Goal: Information Seeking & Learning: Learn about a topic

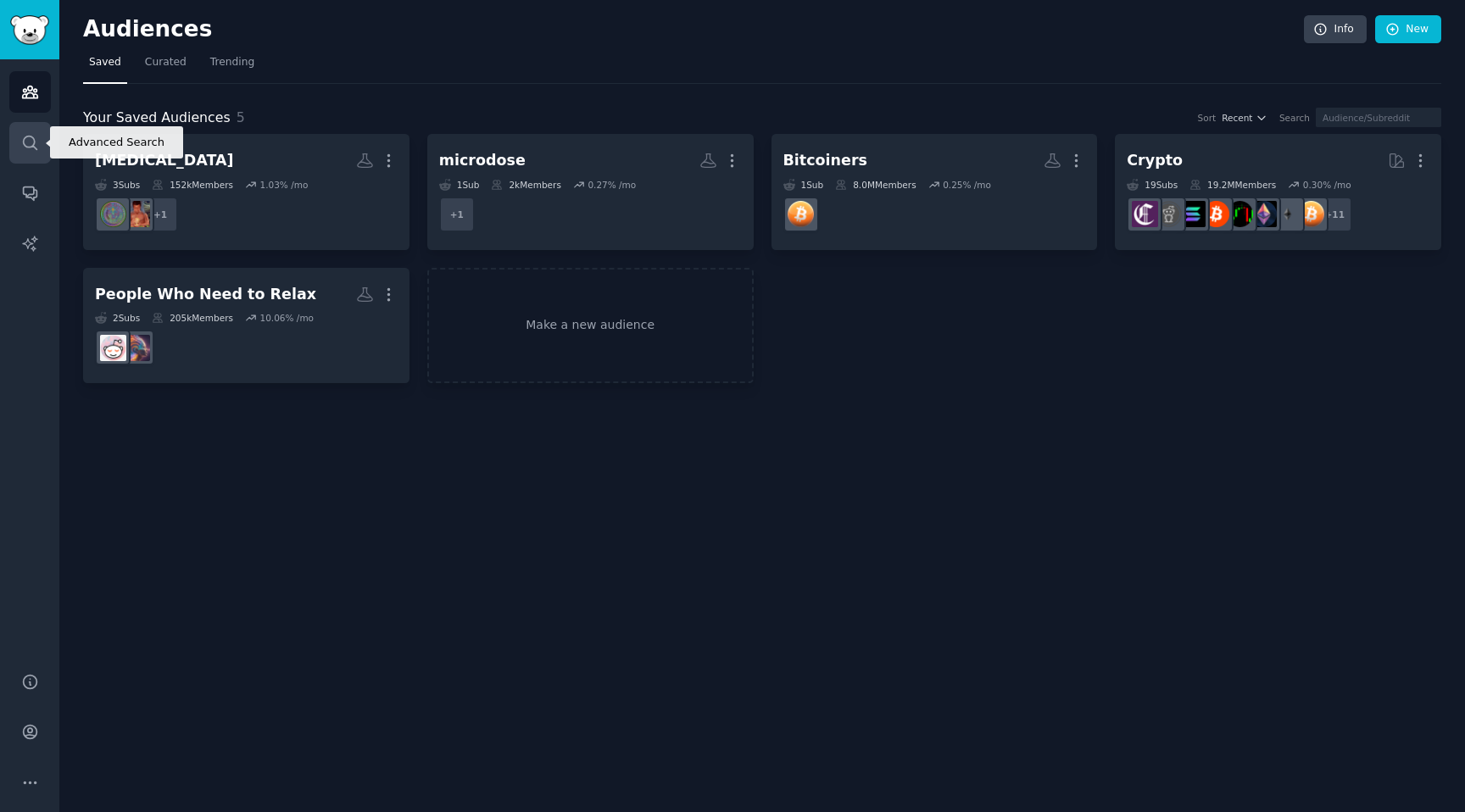
click at [38, 145] on icon "Sidebar" at bounding box center [31, 143] width 18 height 18
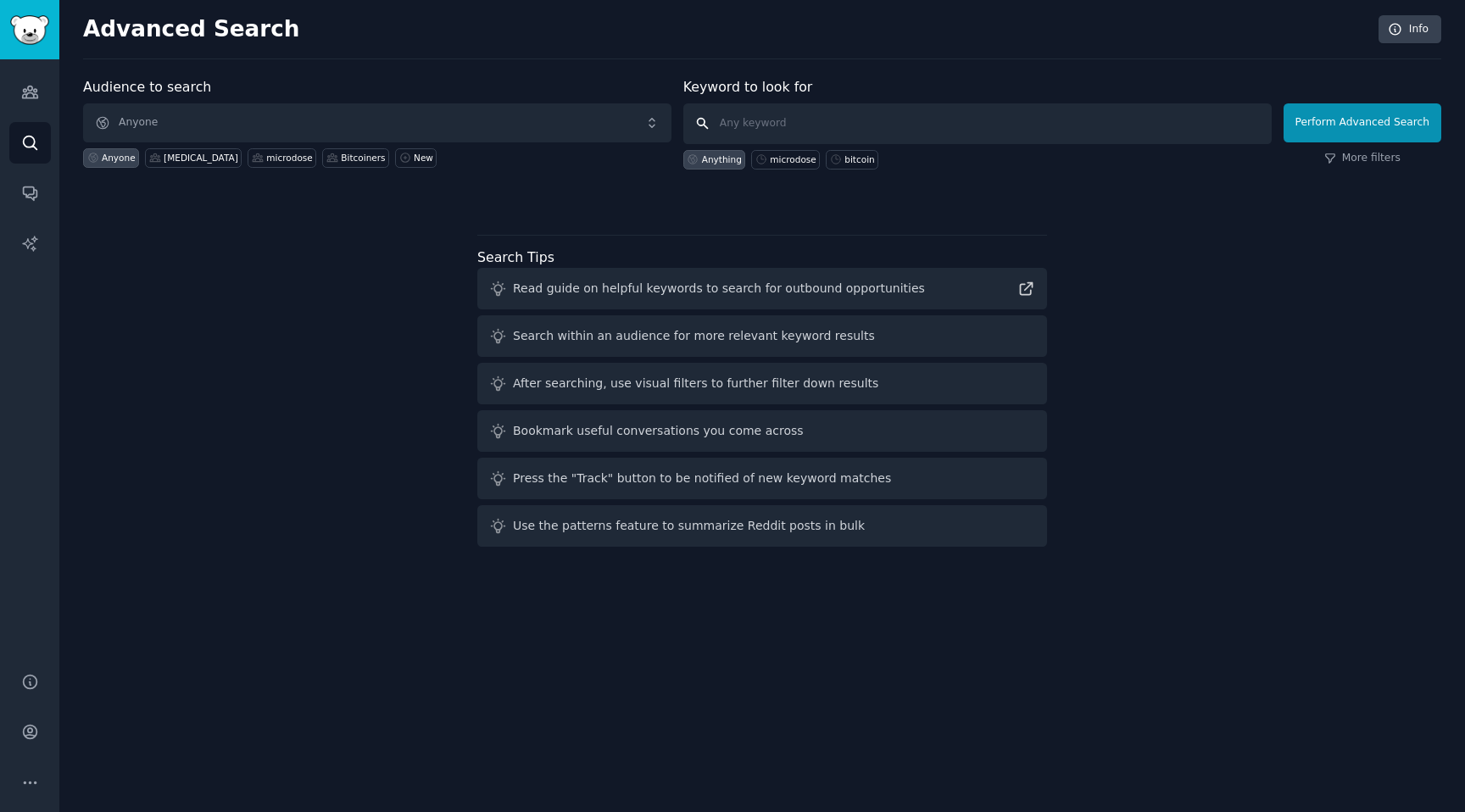
click at [803, 132] on input "text" at bounding box center [978, 123] width 589 height 40
type input "smb"
click button "Perform Advanced Search" at bounding box center [1363, 122] width 158 height 39
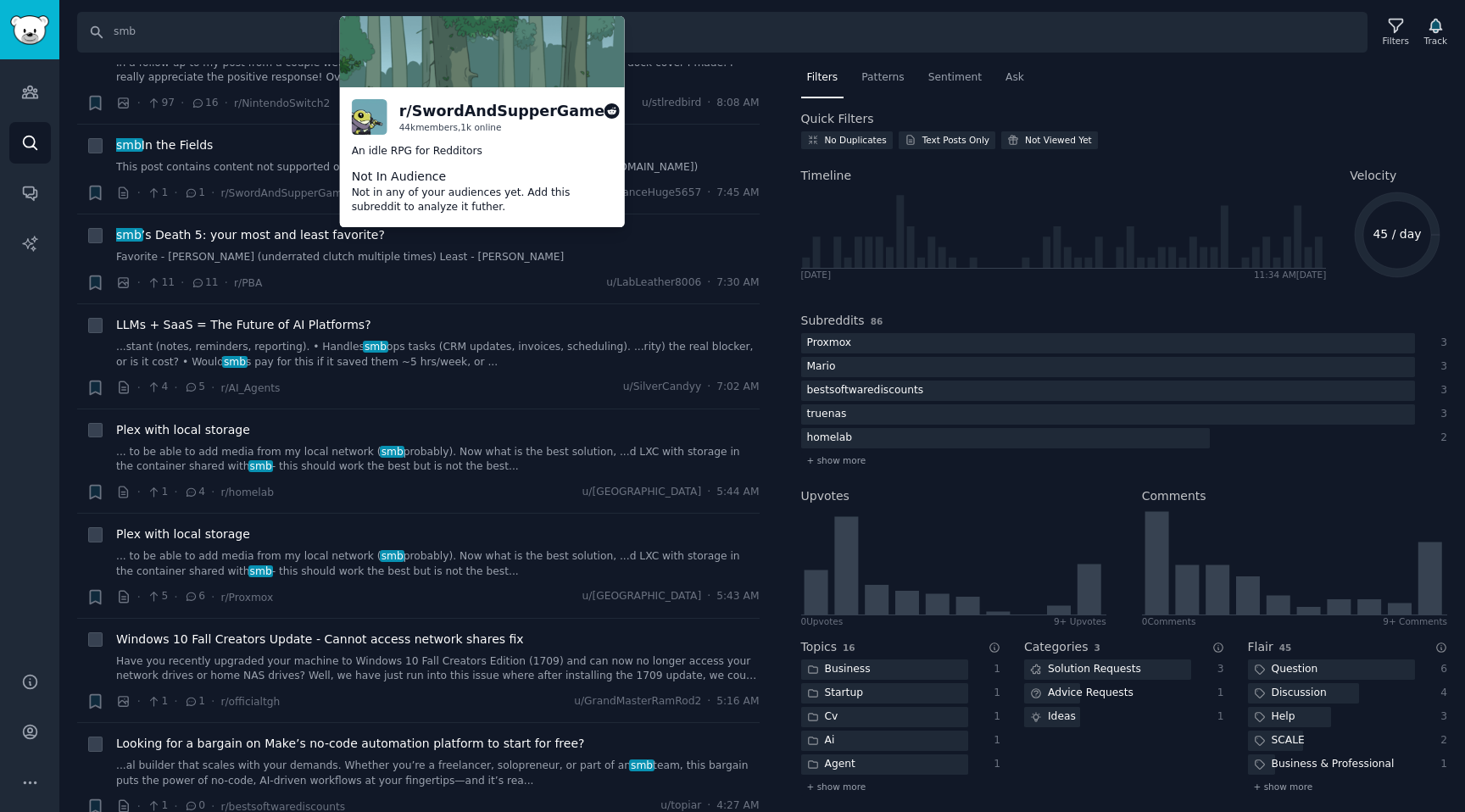
scroll to position [1154, 0]
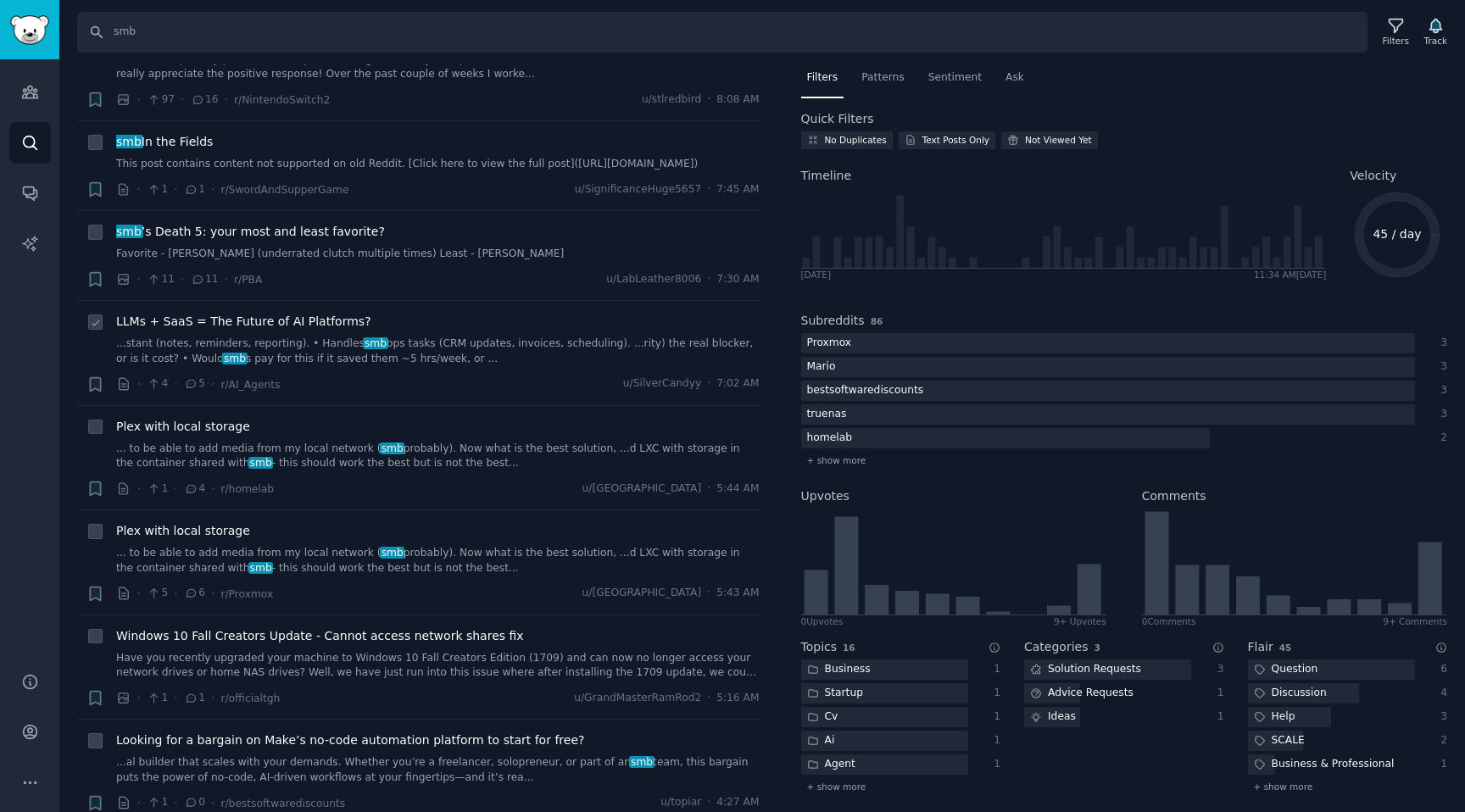
click at [261, 330] on span "LLMs + SaaS = The Future of AI Platforms?" at bounding box center [243, 322] width 255 height 18
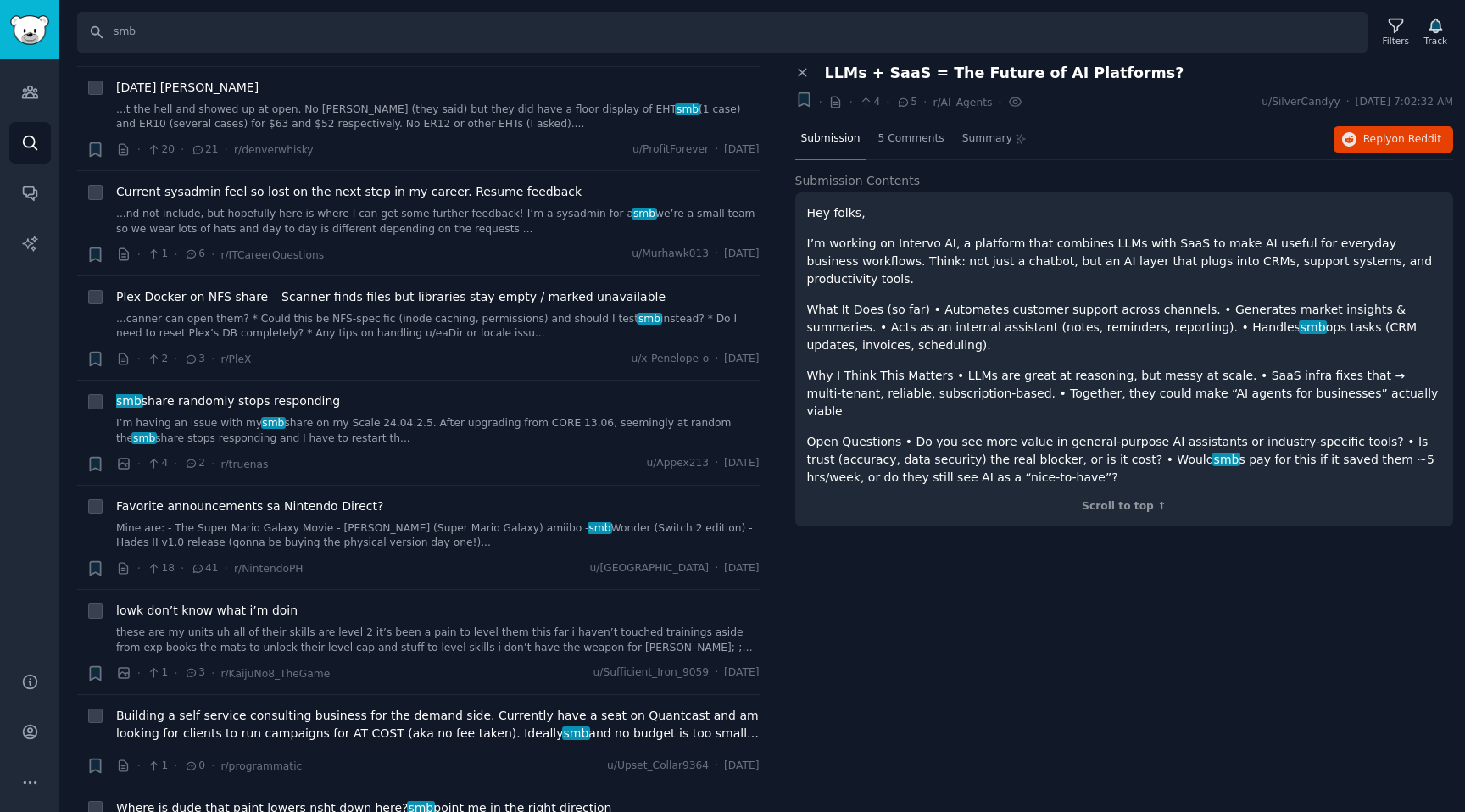
scroll to position [8943, 0]
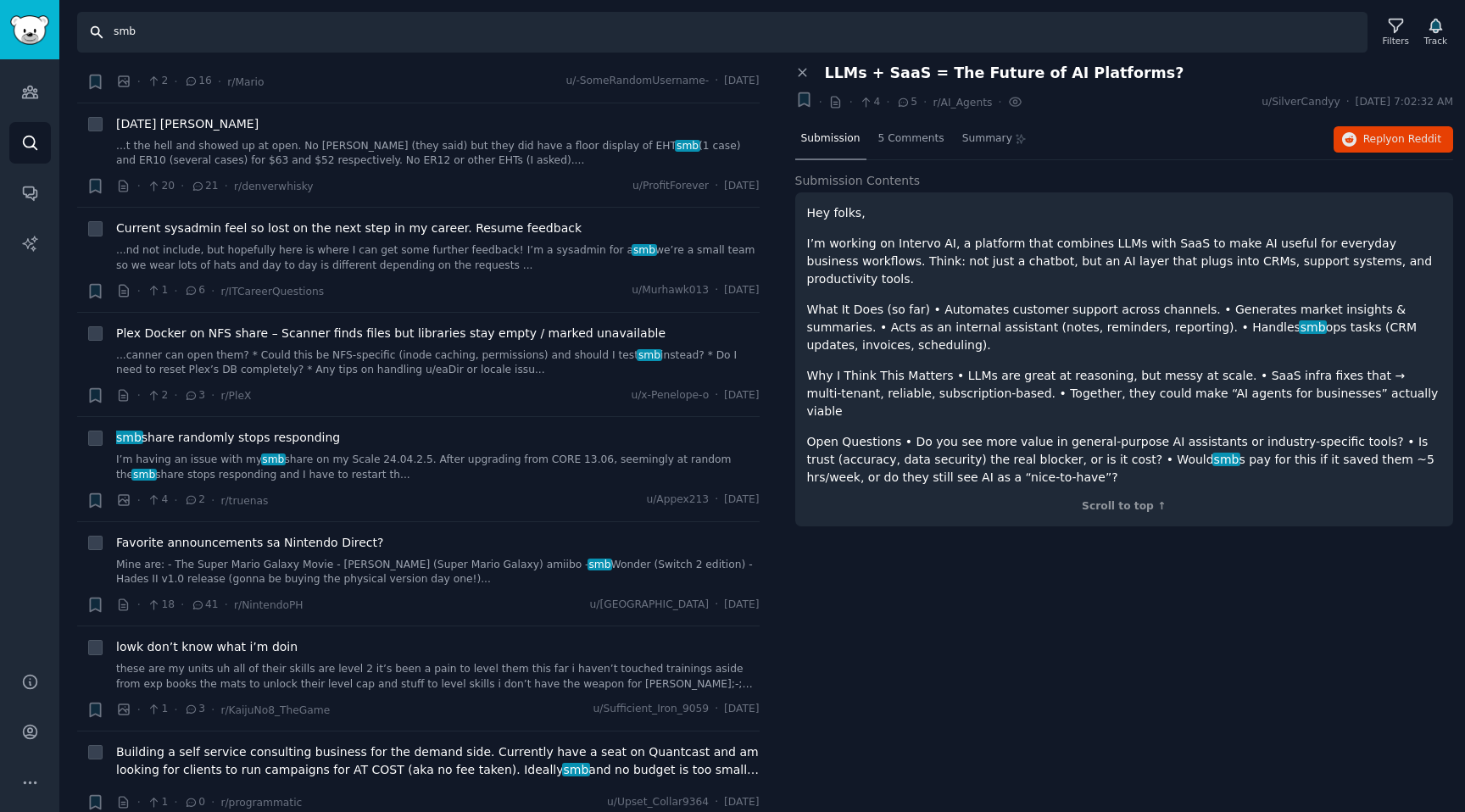
click at [125, 39] on input "smb" at bounding box center [723, 31] width 1291 height 40
type input "s"
type input "medium size business"
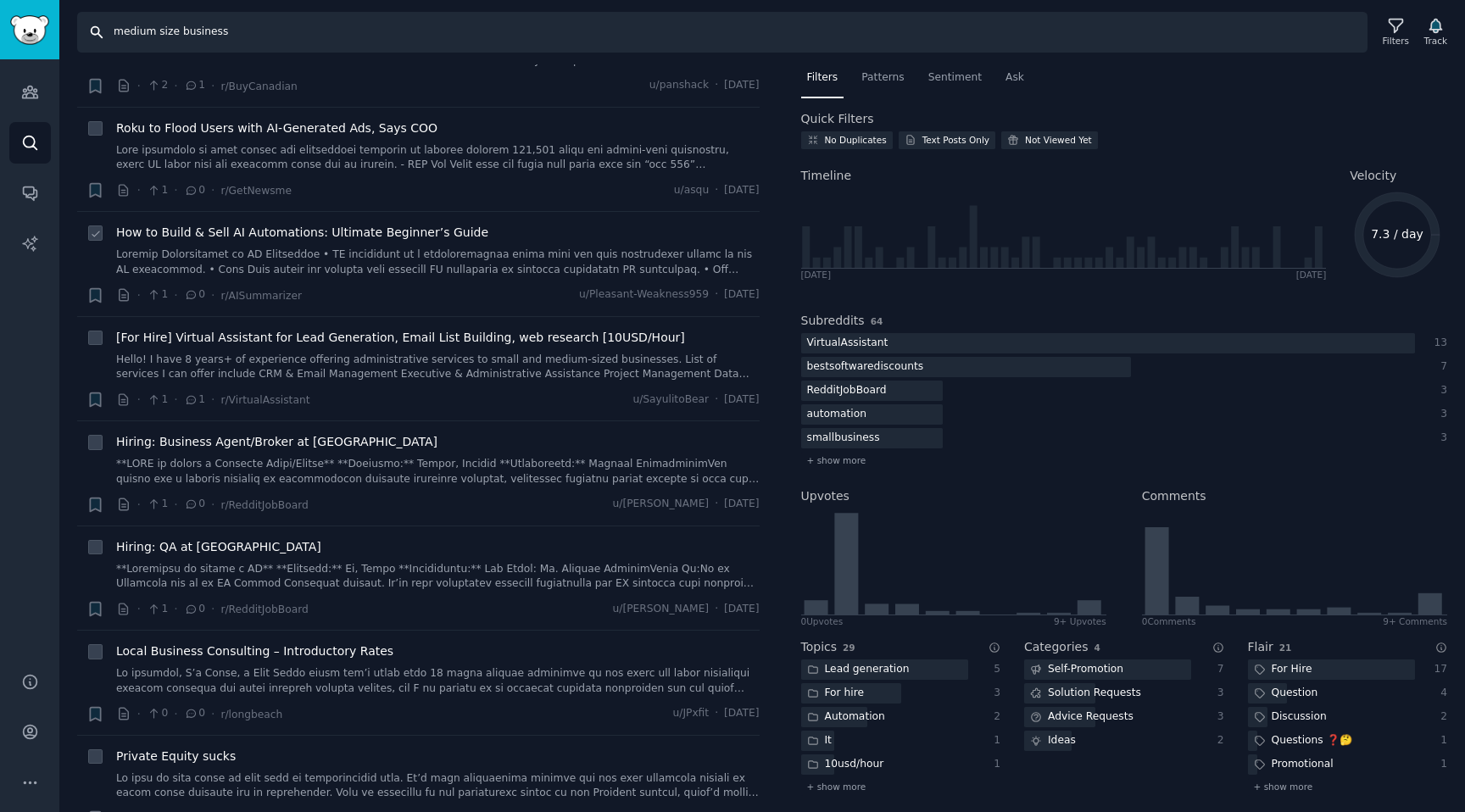
scroll to position [298, 0]
click at [421, 231] on span "How to Build & Sell AI Automations: Ultimate Beginner’s Guide" at bounding box center [302, 231] width 373 height 18
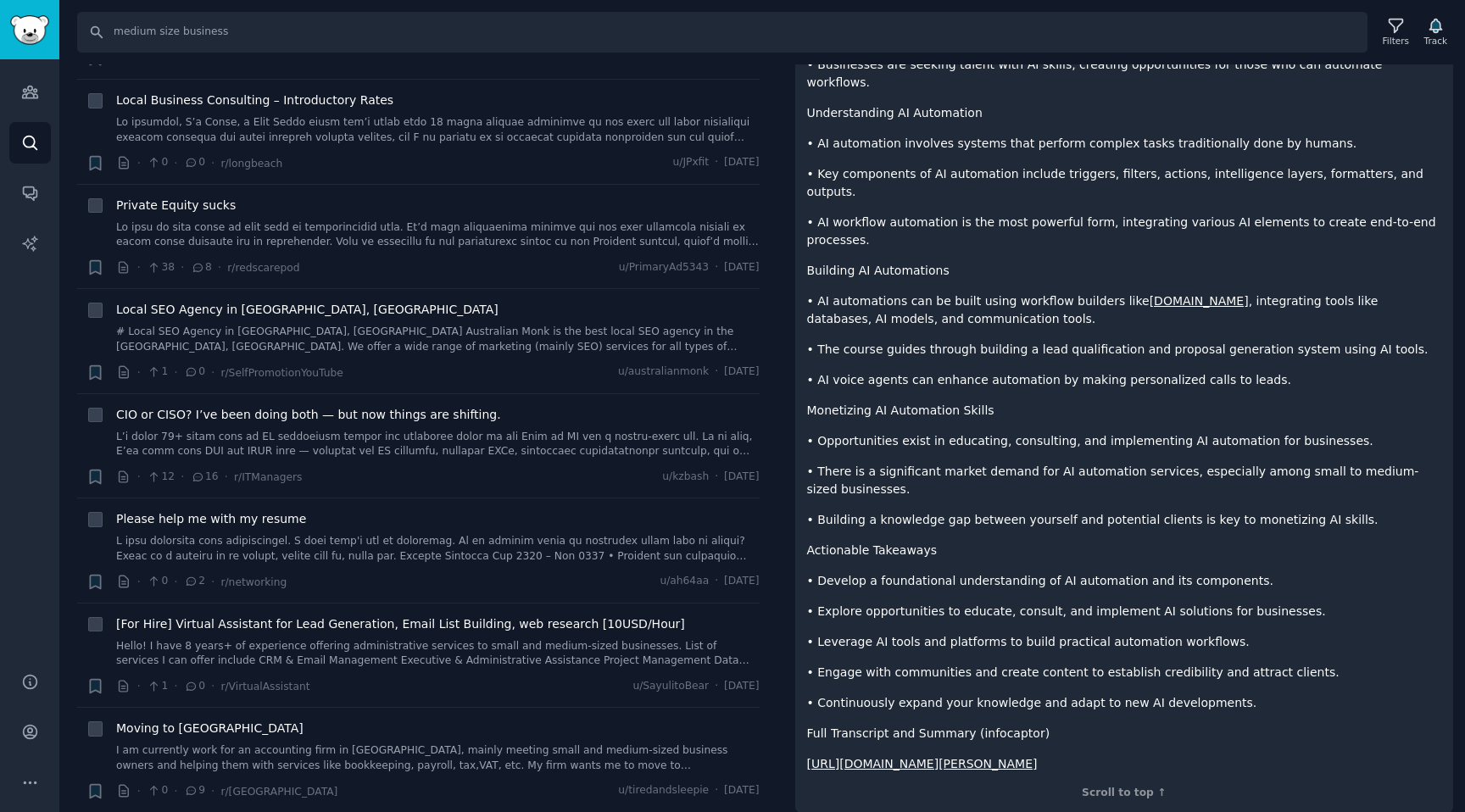
scroll to position [860, 0]
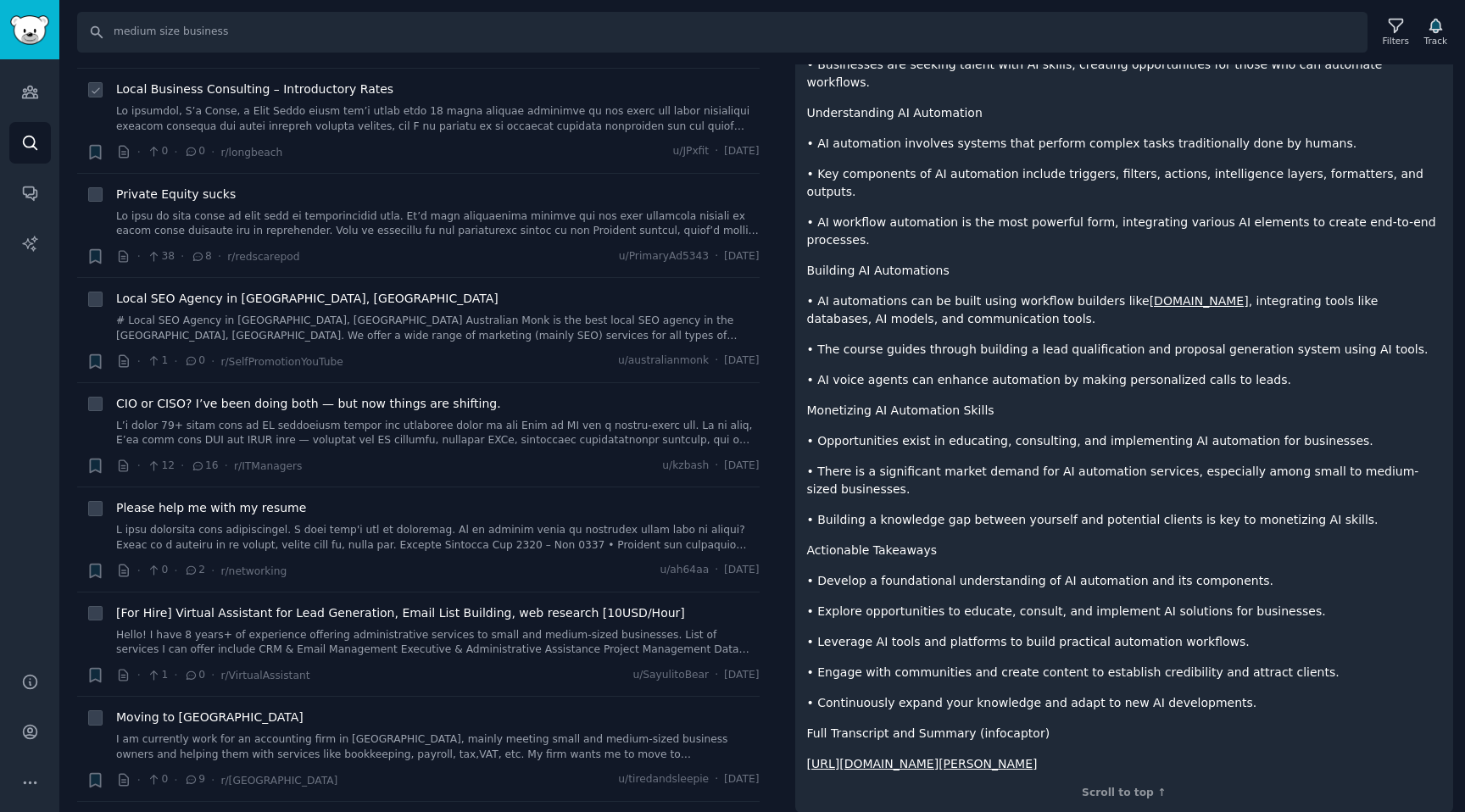
click at [359, 122] on link at bounding box center [437, 118] width 644 height 30
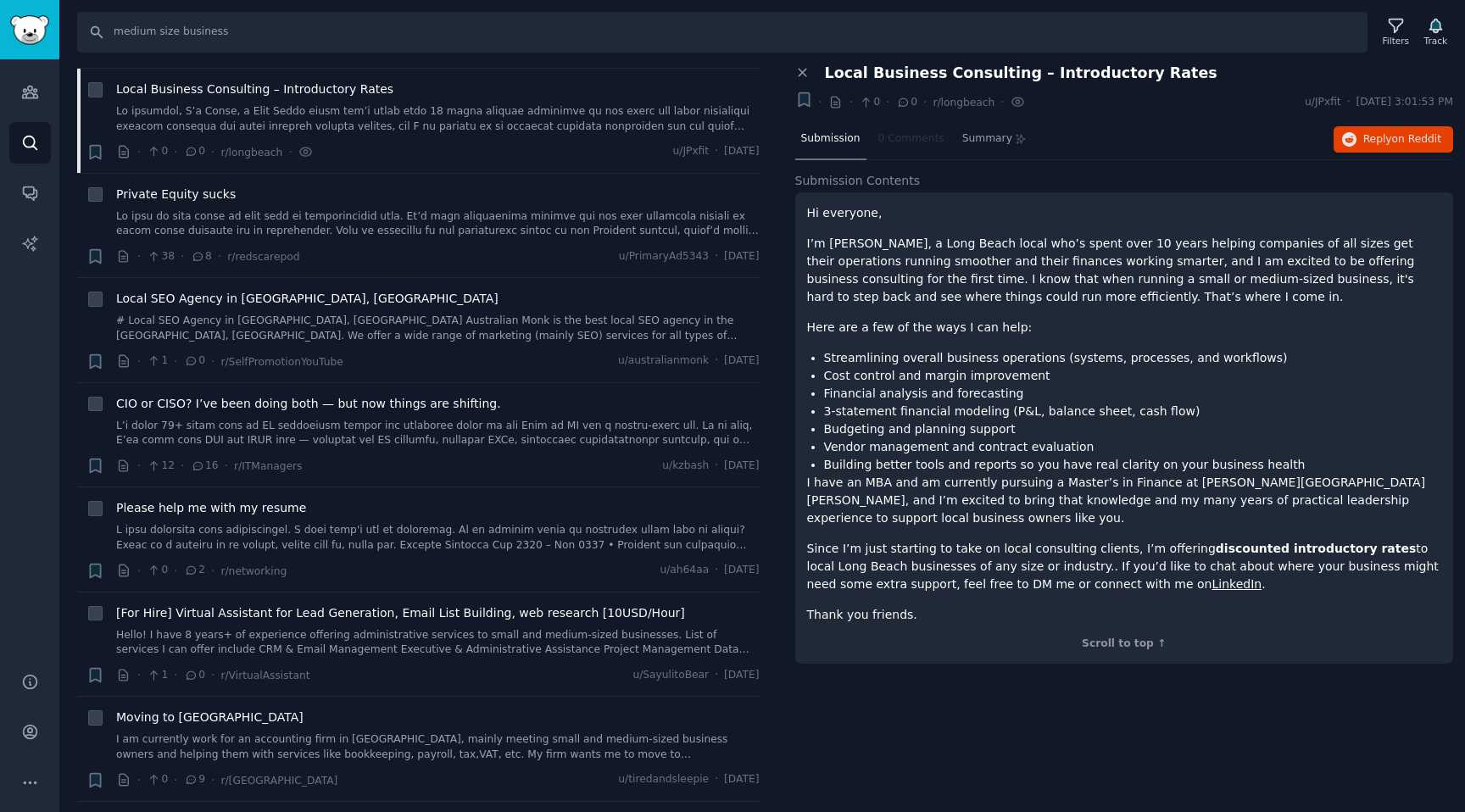
click at [1212, 577] on link "LinkedIn" at bounding box center [1237, 583] width 50 height 13
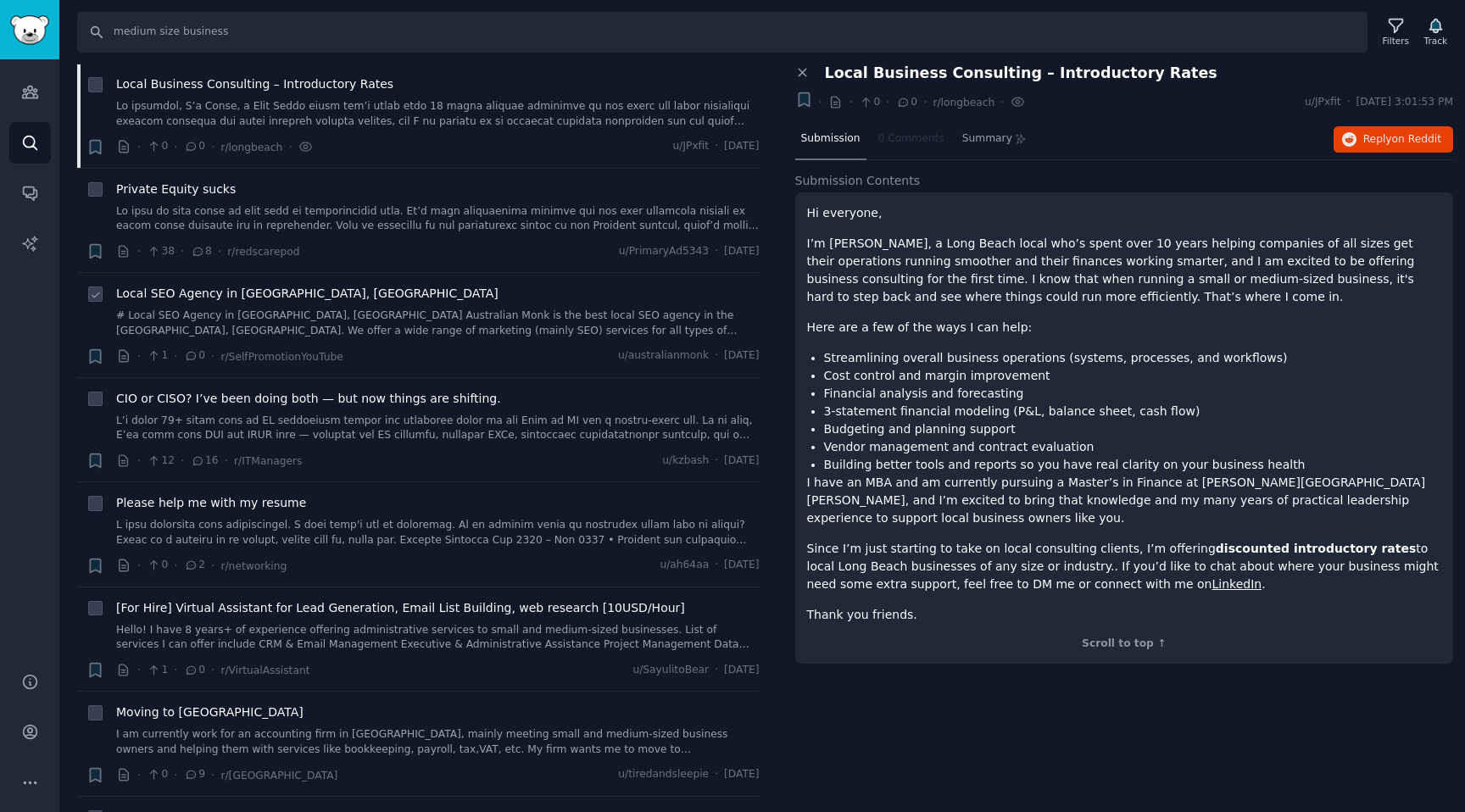
click at [311, 295] on span "Local SEO Agency in [GEOGRAPHIC_DATA], [GEOGRAPHIC_DATA]" at bounding box center [307, 293] width 382 height 18
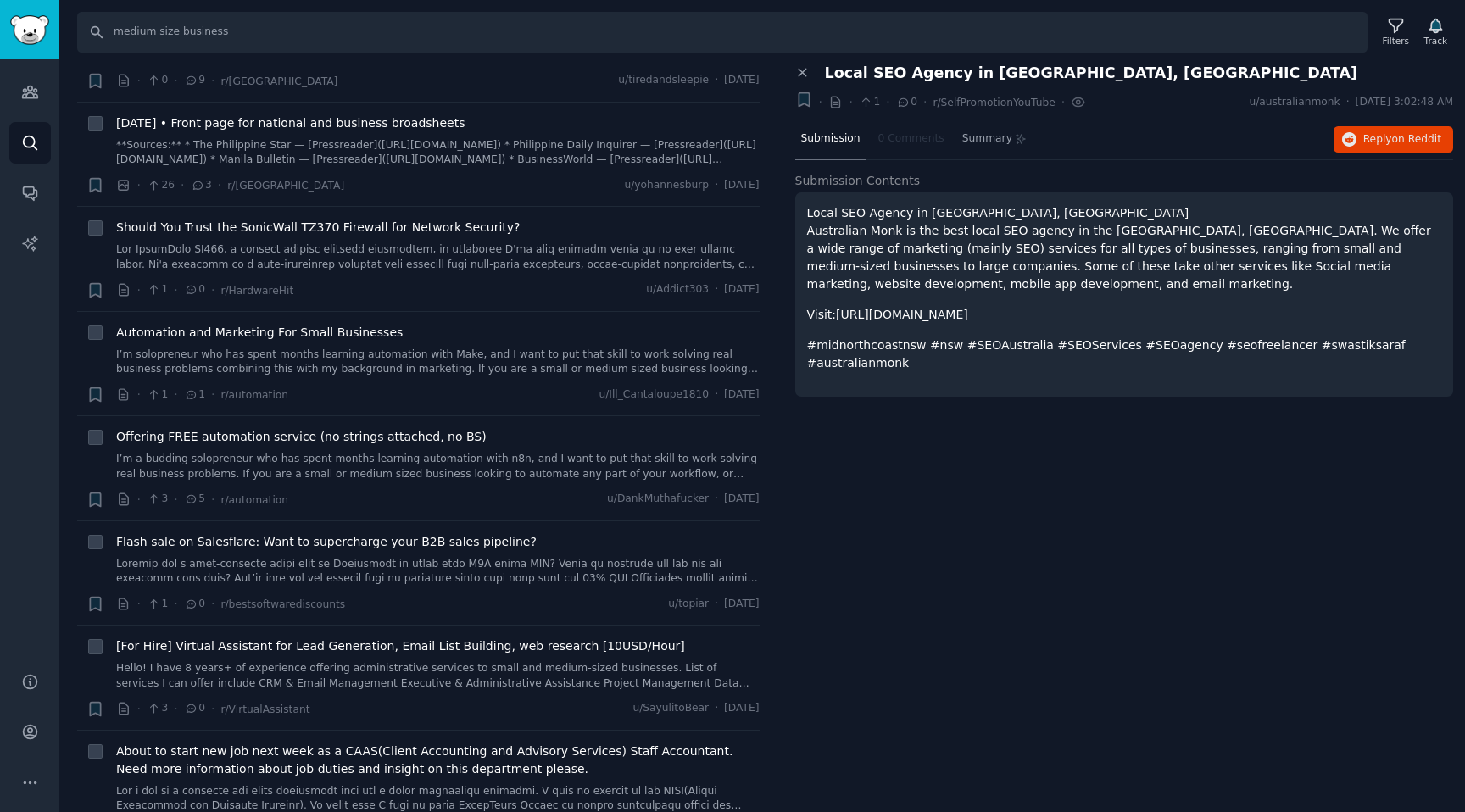
scroll to position [1559, 0]
click at [306, 369] on link "I’m solopreneur who has spent months learning automation with Make, and I want …" at bounding box center [437, 361] width 644 height 30
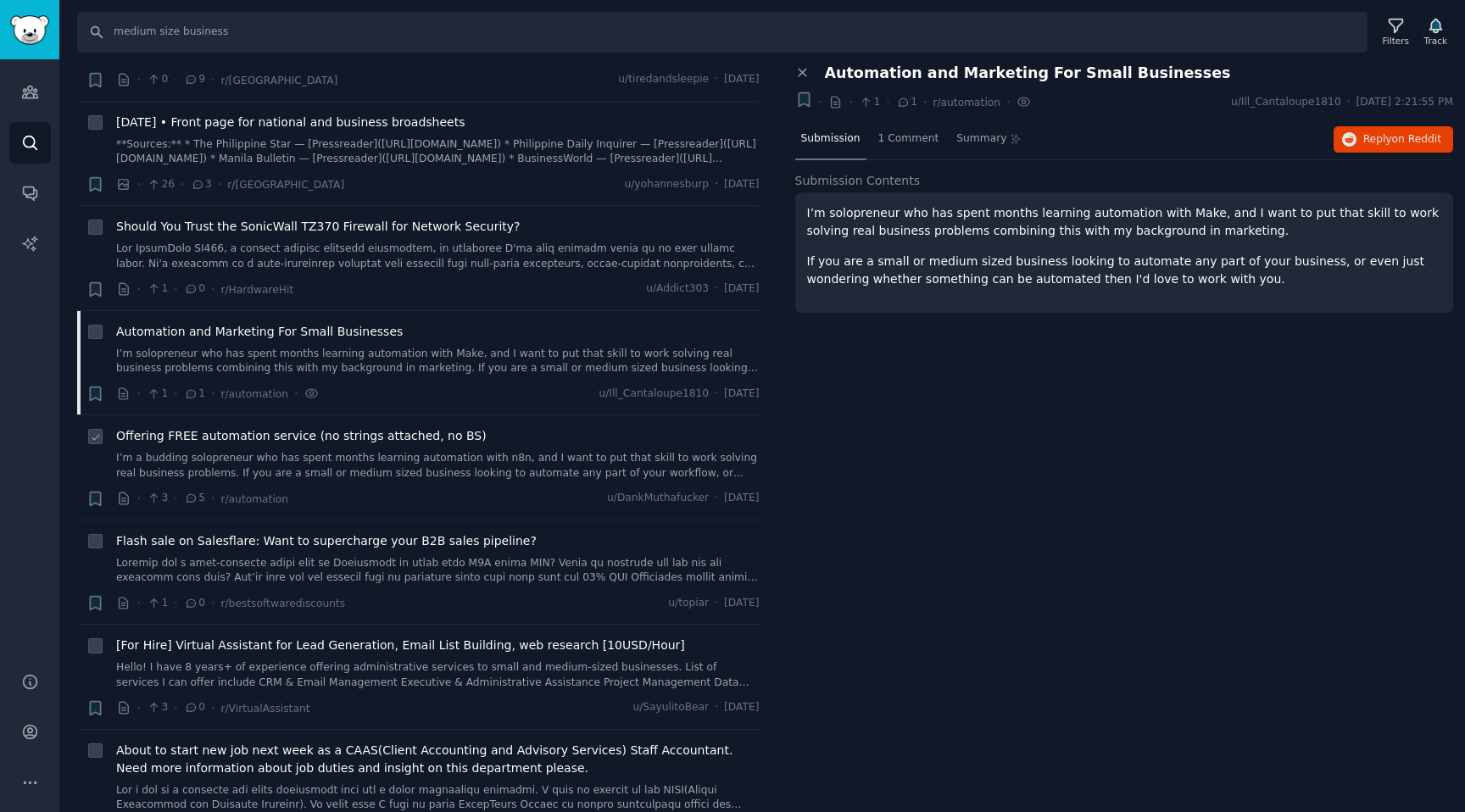
click at [293, 451] on link "I’m a budding solopreneur who has spent months learning automation with n8n, an…" at bounding box center [437, 466] width 644 height 30
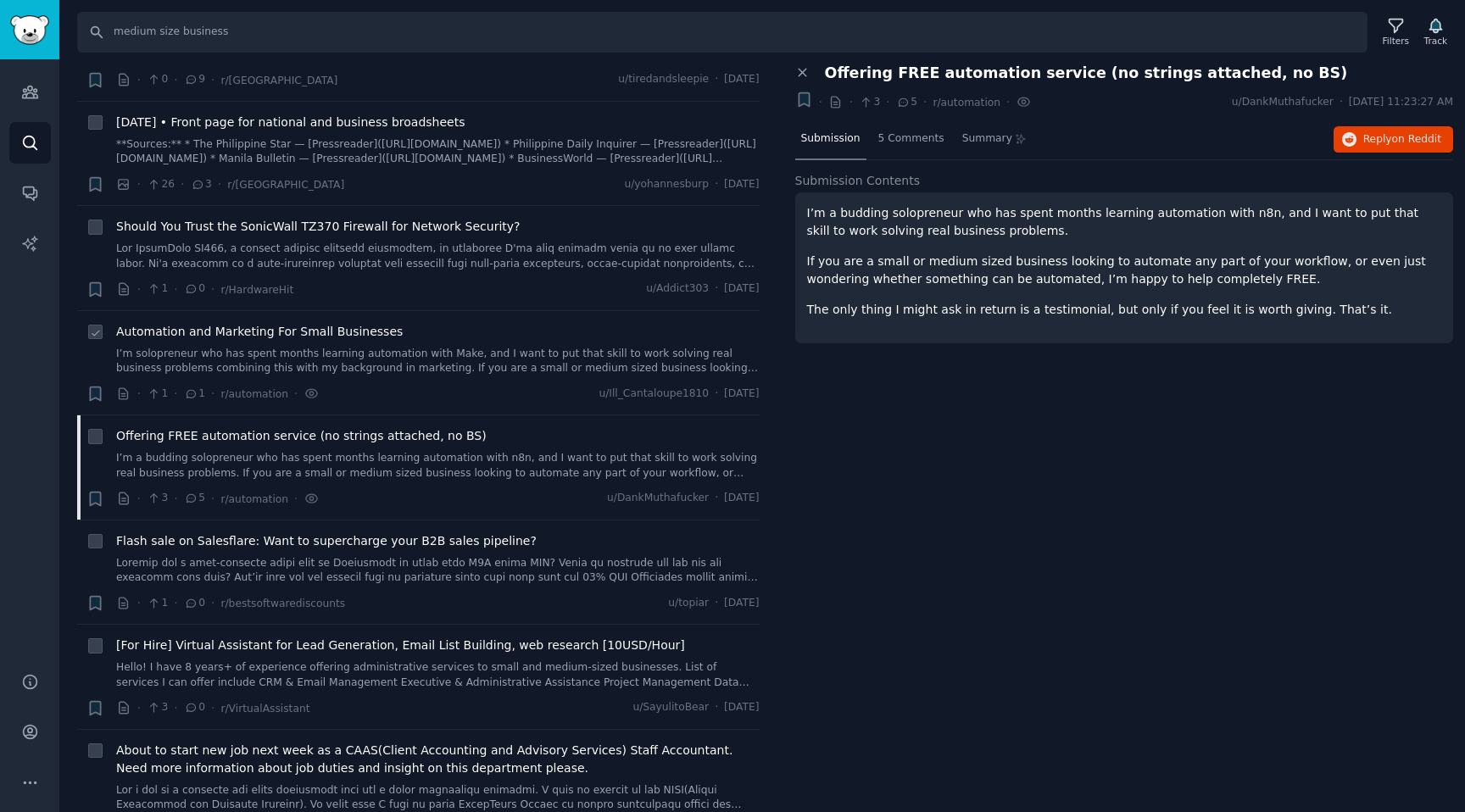
click at [333, 356] on link "I’m solopreneur who has spent months learning automation with Make, and I want …" at bounding box center [437, 361] width 644 height 30
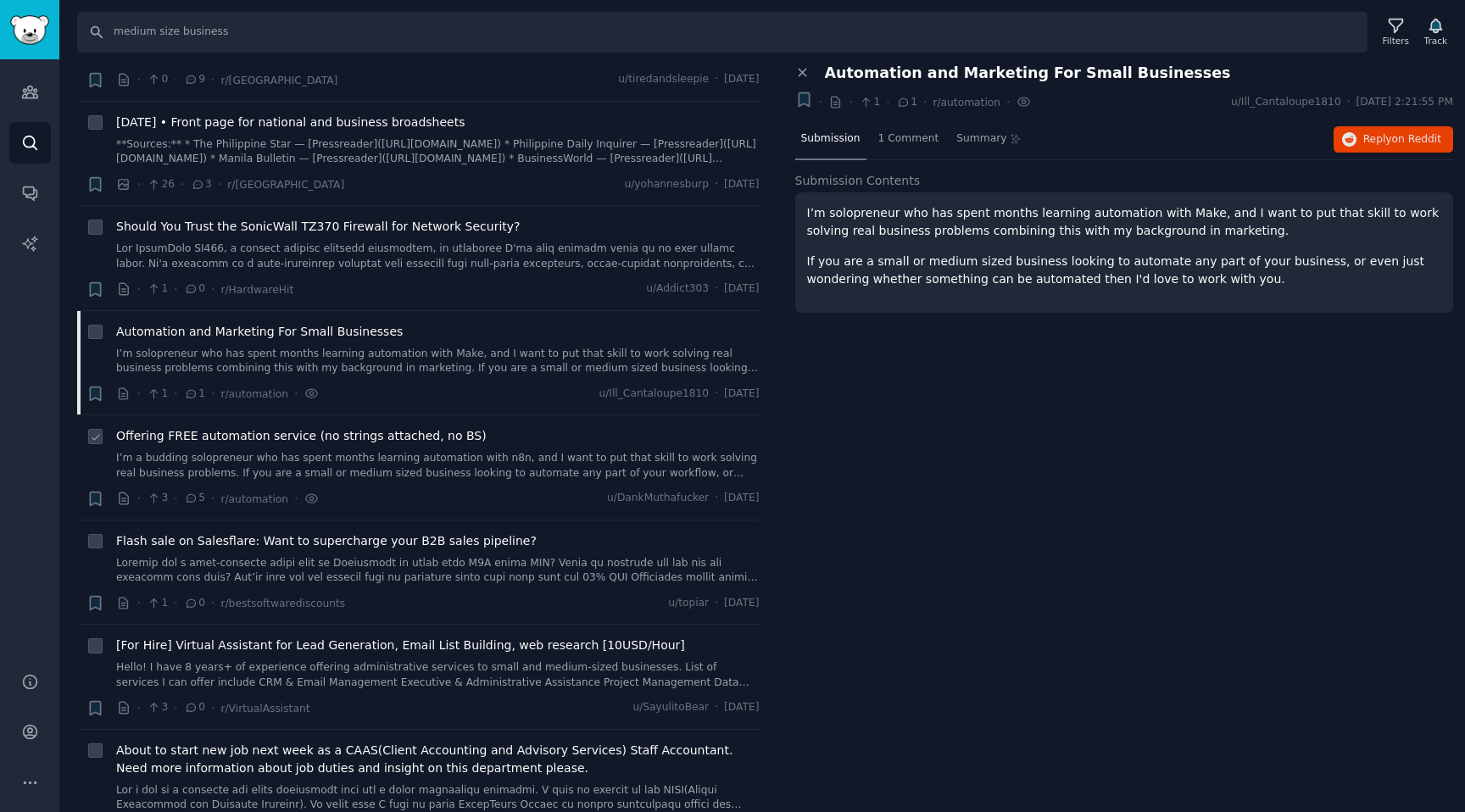
click at [353, 464] on link "I’m a budding solopreneur who has spent months learning automation with n8n, an…" at bounding box center [437, 466] width 644 height 30
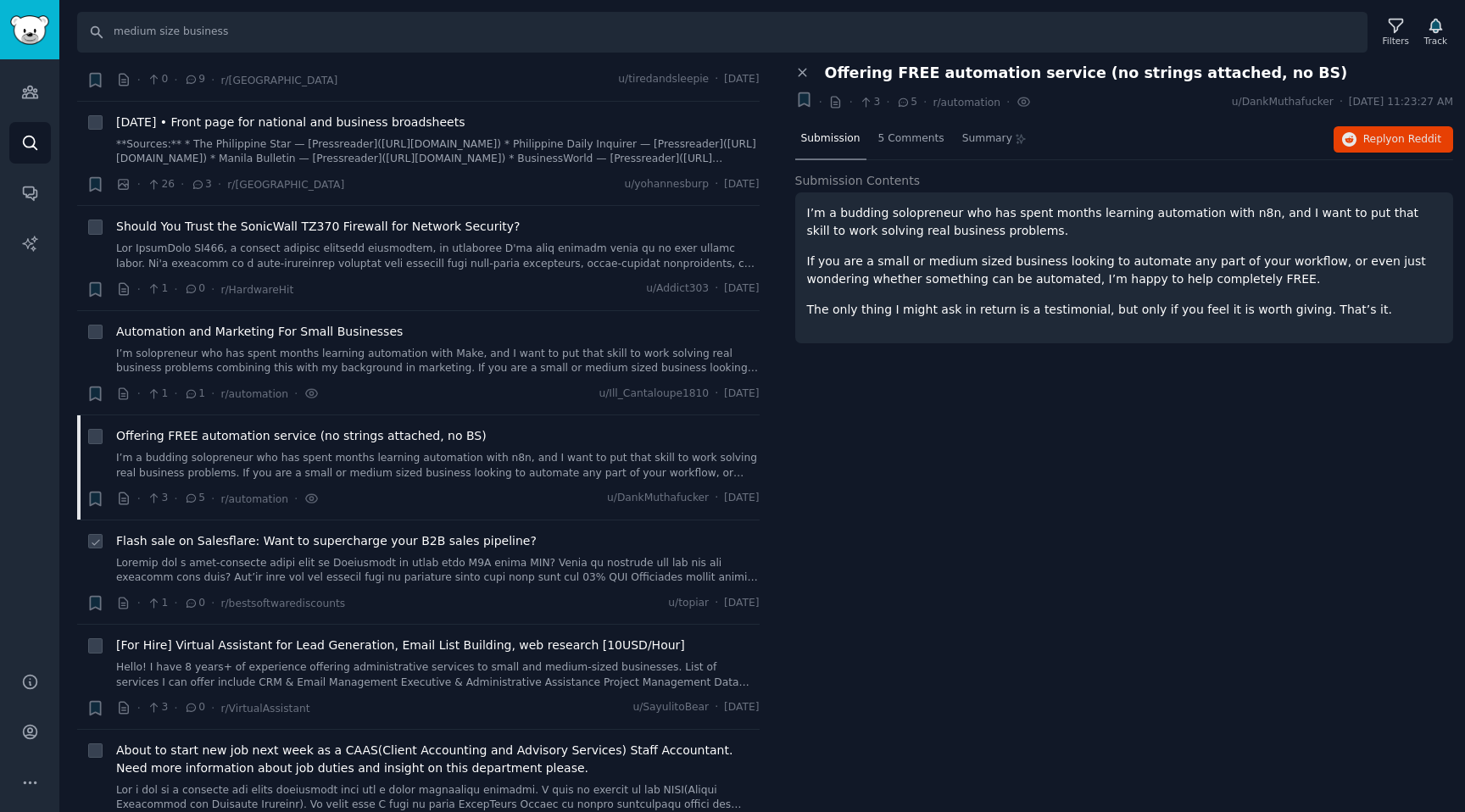
click at [321, 563] on link at bounding box center [437, 571] width 644 height 30
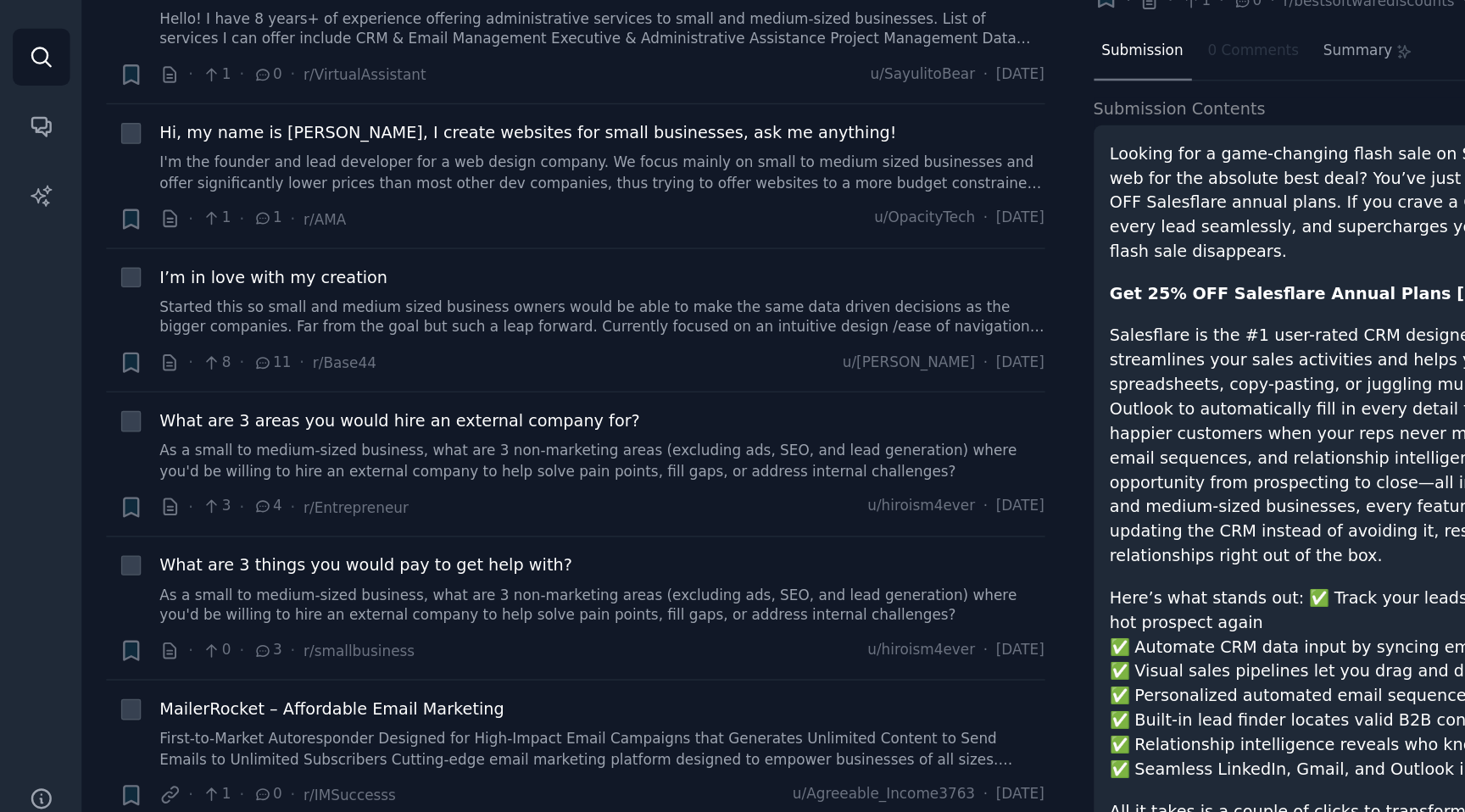
scroll to position [8138, 0]
click at [328, 317] on link "Started this so small and medium sized business owners would be able to make th…" at bounding box center [437, 331] width 644 height 30
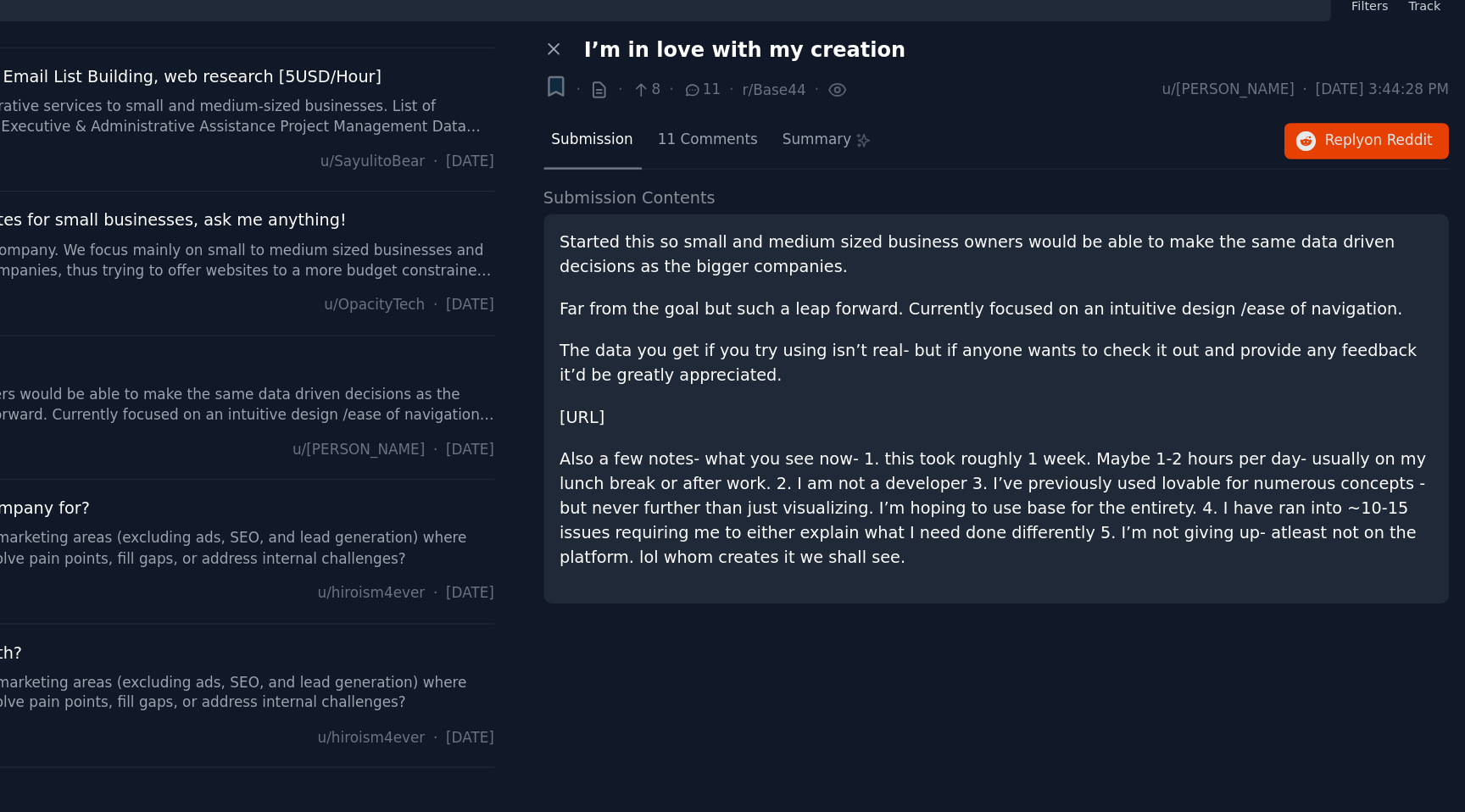
drag, startPoint x: 808, startPoint y: 341, endPoint x: 873, endPoint y: 341, distance: 65.0
click at [873, 341] on p "[URL]" at bounding box center [1124, 340] width 635 height 18
copy p "[URL]"
click at [947, 289] on p "The data you get if you try using isn’t real- but if anyone wants to check it o…" at bounding box center [1124, 301] width 635 height 36
